Goal: Task Accomplishment & Management: Manage account settings

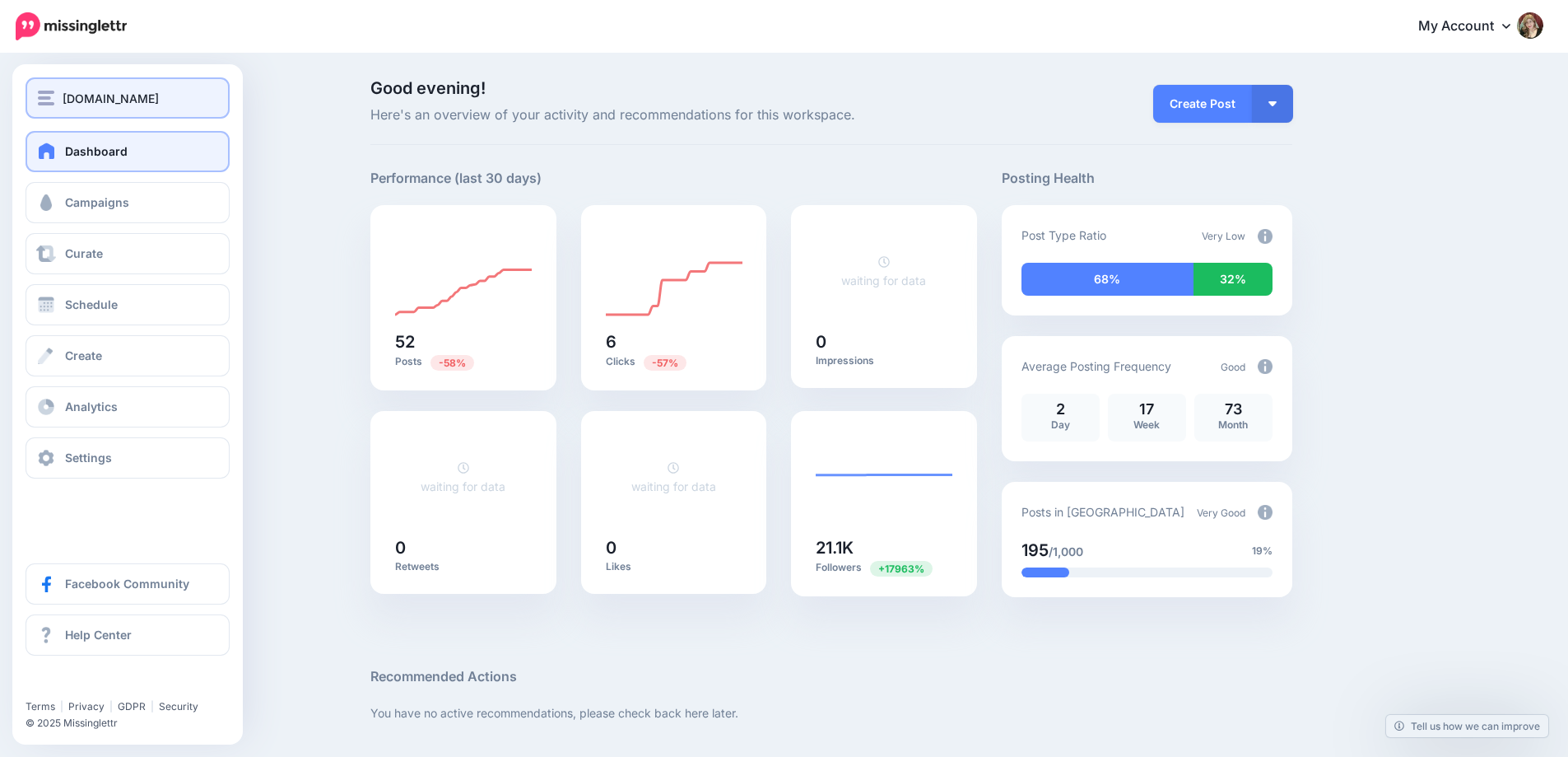
click at [159, 97] on span "[DOMAIN_NAME]" at bounding box center [111, 99] width 96 height 19
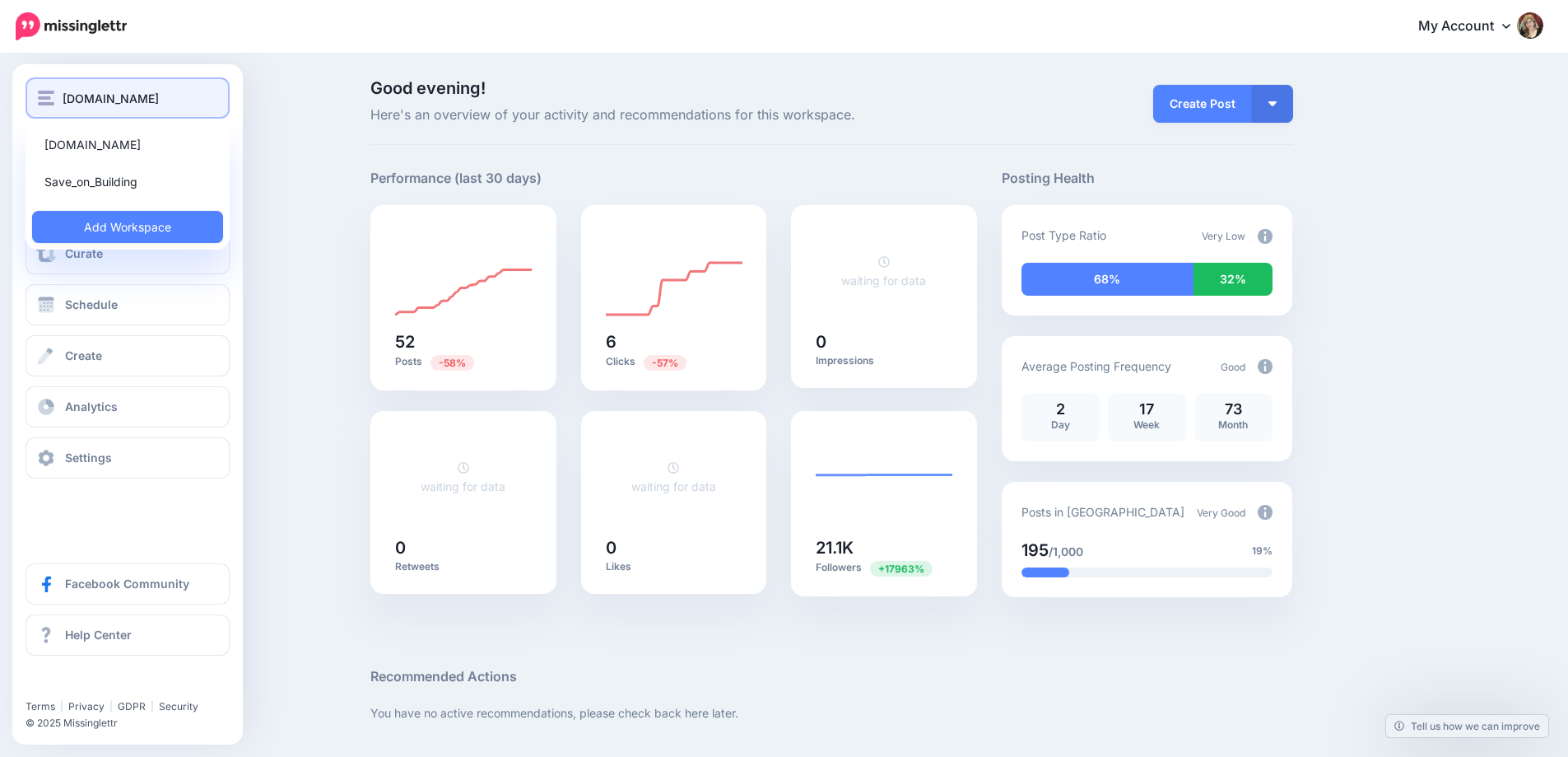
click at [159, 97] on span "[DOMAIN_NAME]" at bounding box center [111, 99] width 96 height 19
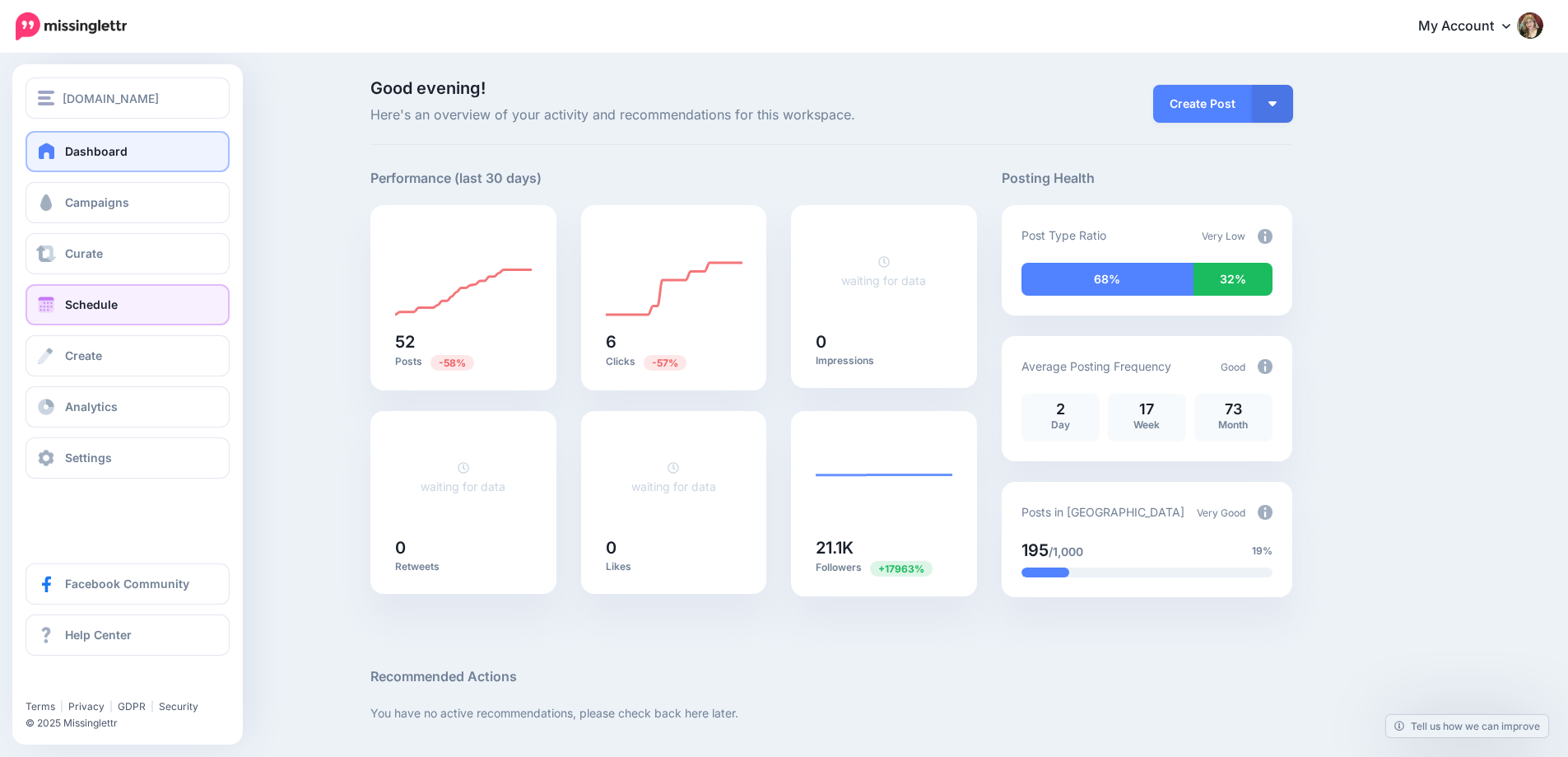
click at [130, 302] on link "Schedule" at bounding box center [128, 304] width 204 height 41
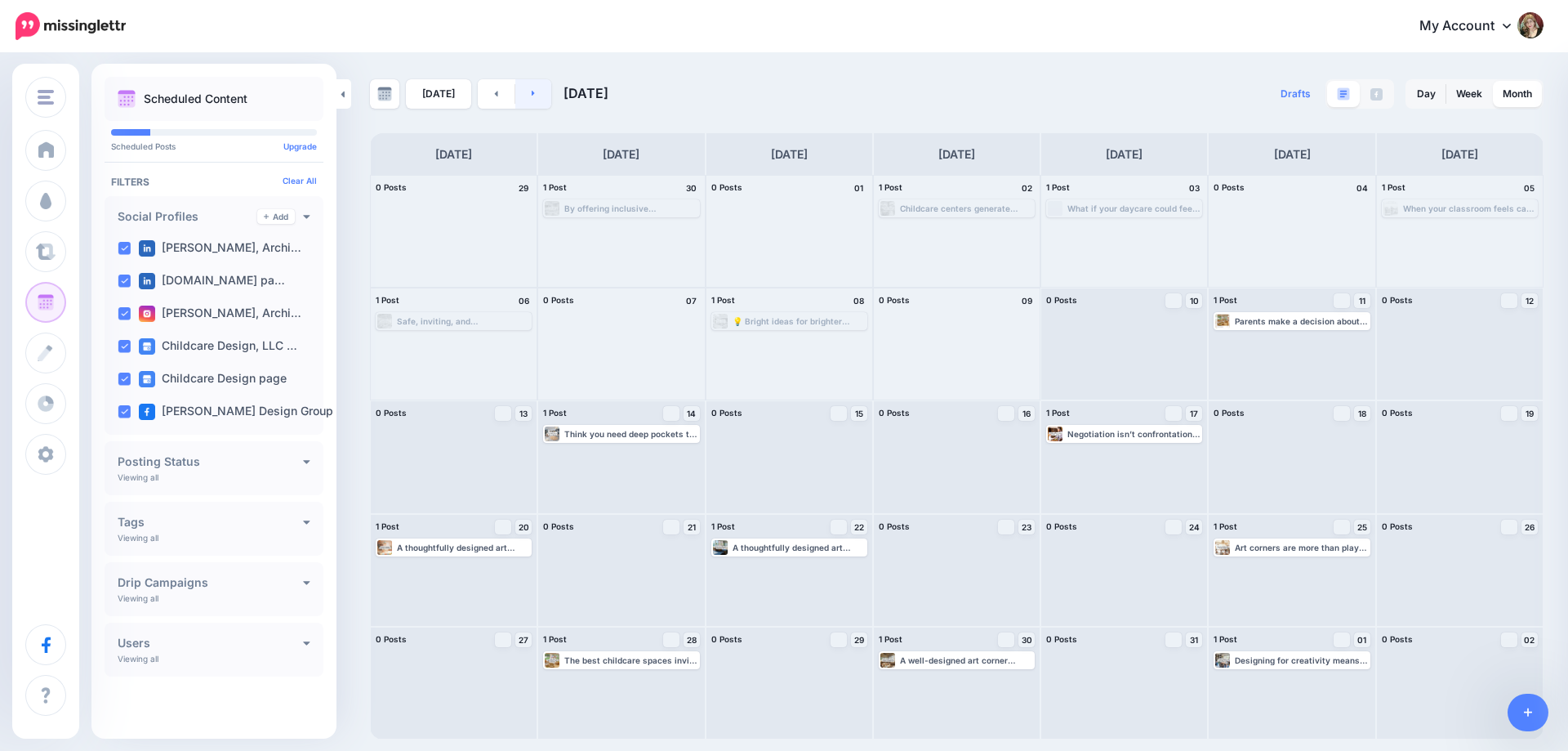
click at [523, 98] on link at bounding box center [533, 94] width 37 height 30
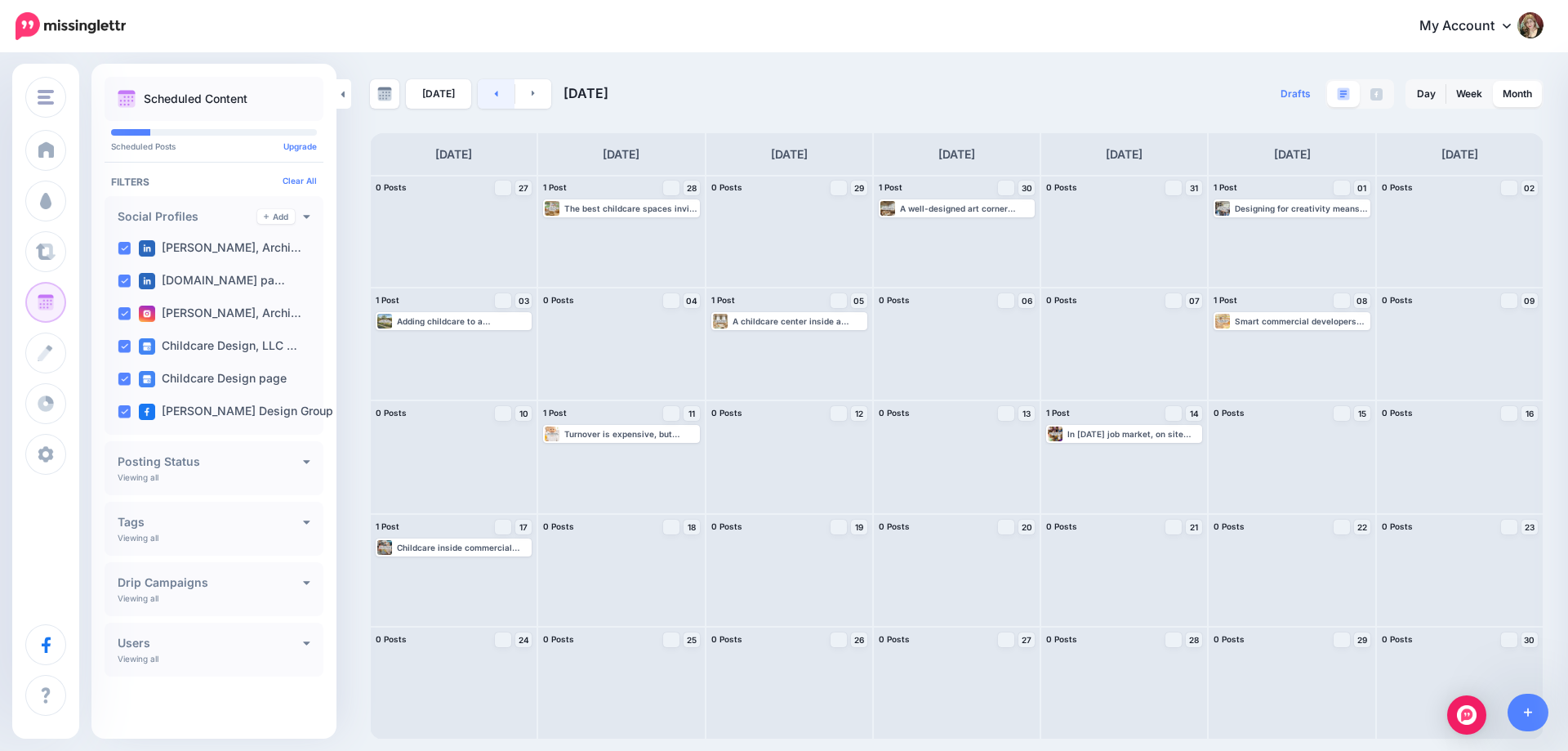
click at [486, 94] on link at bounding box center [496, 94] width 37 height 30
